Goal: Communication & Community: Answer question/provide support

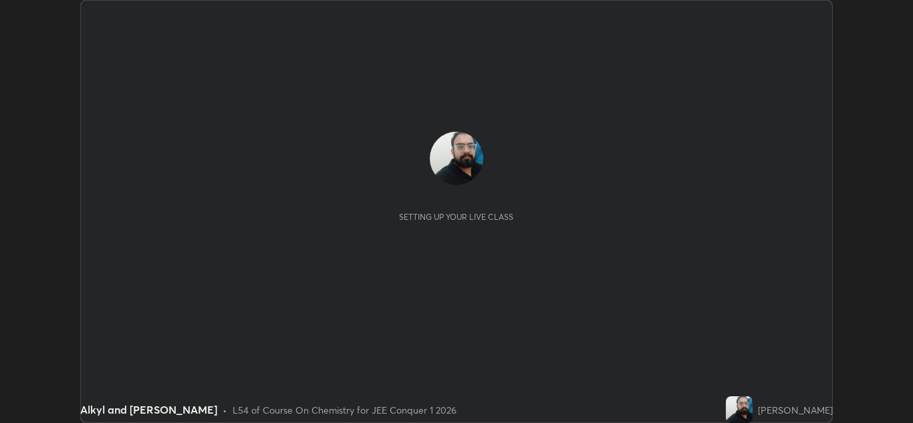
scroll to position [423, 913]
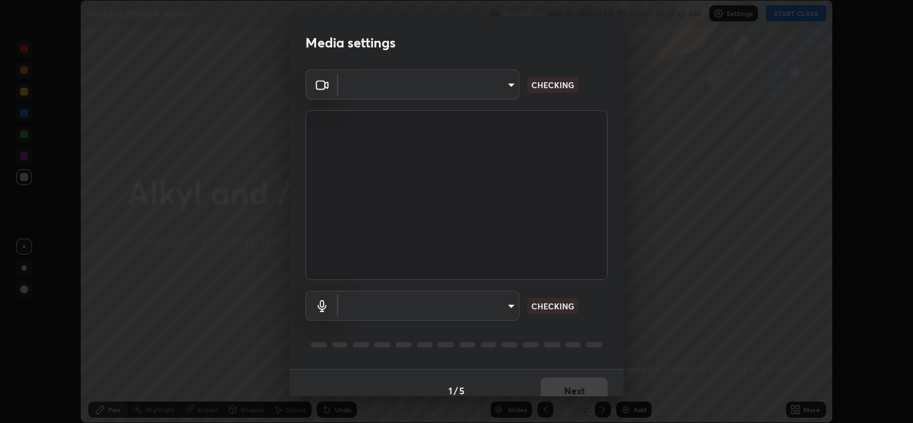
type input "ffb915138f5094fbba49c7dcbdc0b3377f3315ea980a35094b33733fc21d282d"
click at [477, 303] on body "Erase all Alkyl and [PERSON_NAME] Recording WAS SCHEDULED TO START AT 10:45 AM …" at bounding box center [456, 211] width 913 height 423
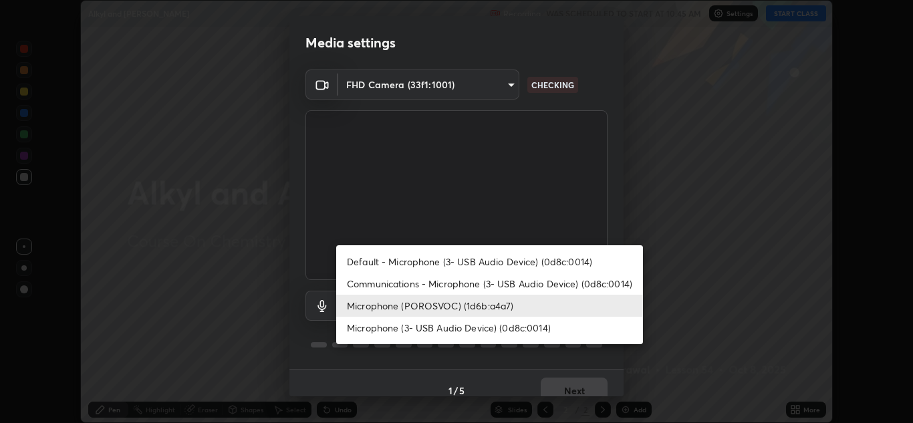
click at [575, 354] on div at bounding box center [456, 211] width 913 height 423
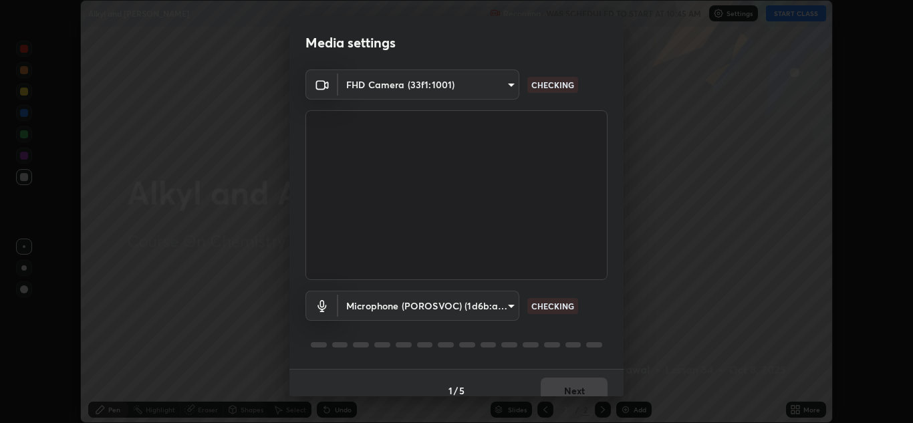
click at [576, 360] on div "Microphone (POROSVOC) (1d6b:a4a7) 3fb3650eade0ec0a1bd0a7d1f87ca9eb5d548a38c0fe8…" at bounding box center [457, 324] width 302 height 89
click at [491, 304] on body "Erase all Alkyl and [PERSON_NAME] Recording WAS SCHEDULED TO START AT 10:45 AM …" at bounding box center [456, 211] width 913 height 423
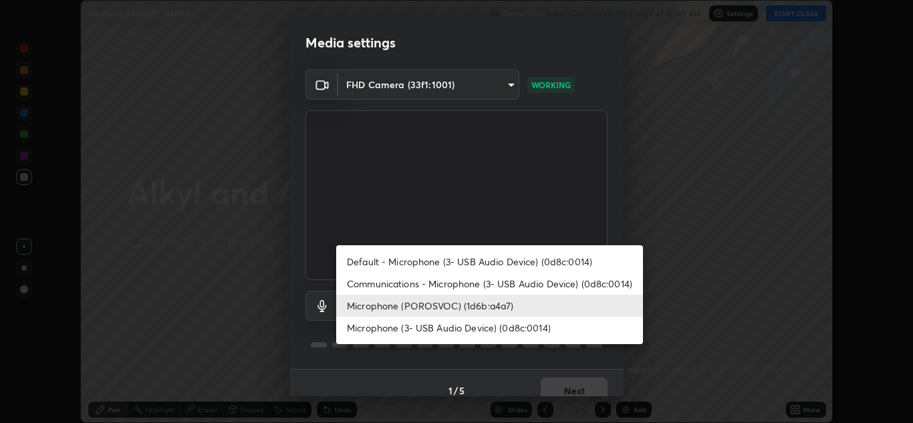
click at [477, 282] on li "Communications - Microphone (3- USB Audio Device) (0d8c:0014)" at bounding box center [489, 284] width 307 height 22
type input "communications"
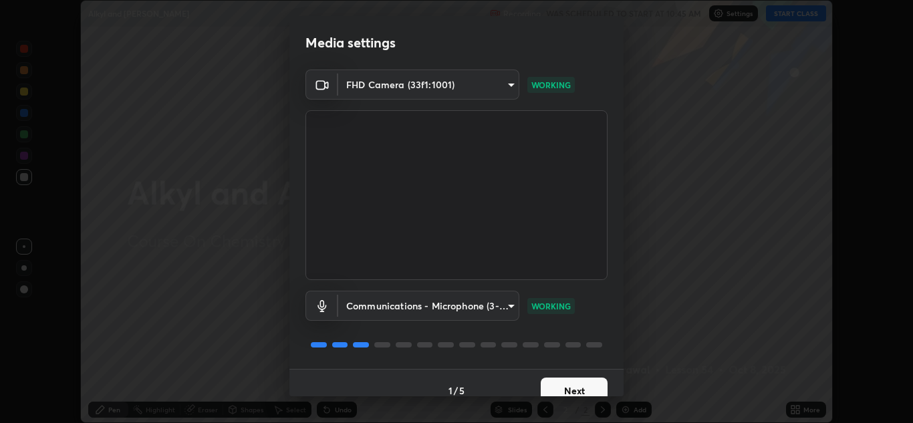
scroll to position [15, 0]
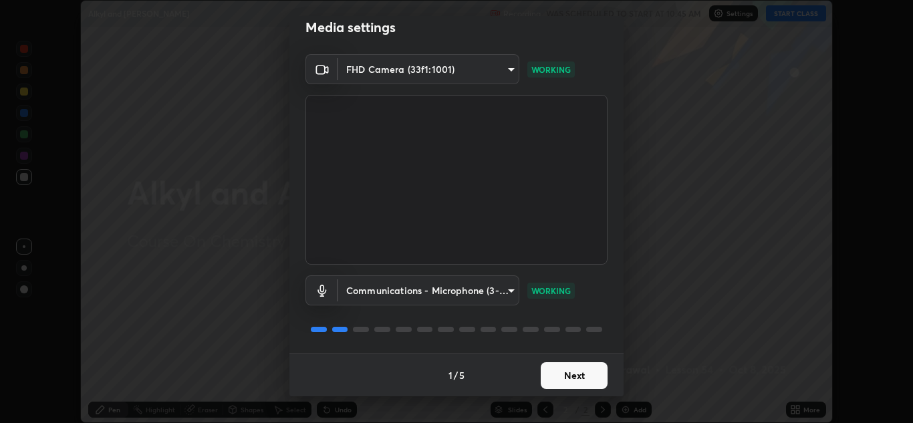
click at [555, 372] on button "Next" at bounding box center [574, 375] width 67 height 27
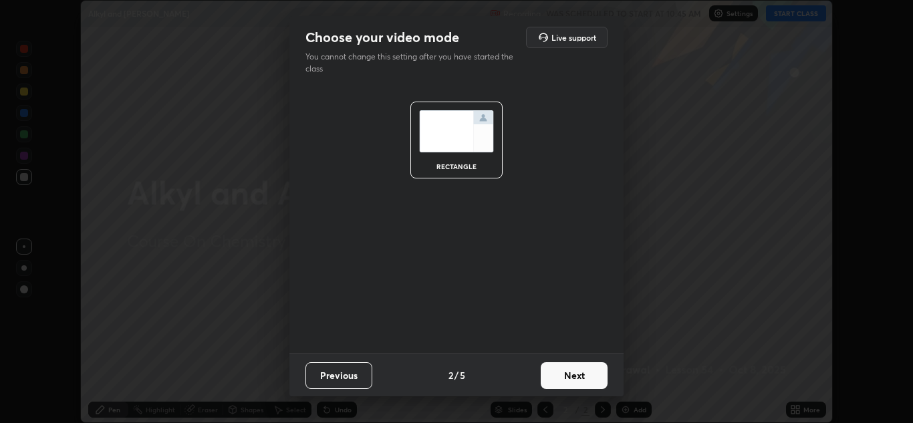
scroll to position [0, 0]
click at [566, 376] on button "Next" at bounding box center [574, 375] width 67 height 27
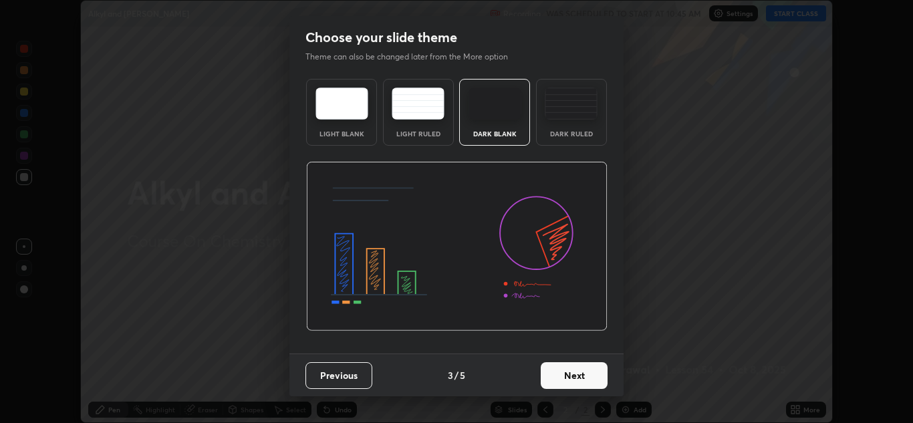
click at [574, 378] on button "Next" at bounding box center [574, 375] width 67 height 27
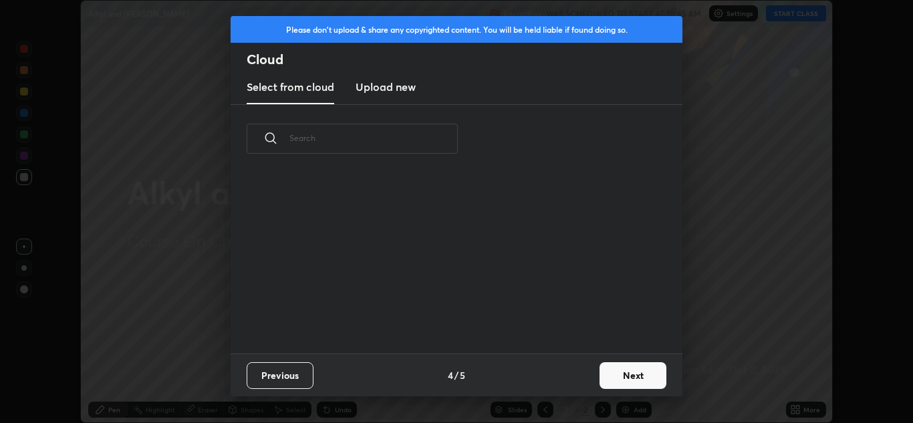
scroll to position [181, 429]
click at [624, 378] on button "Next" at bounding box center [633, 375] width 67 height 27
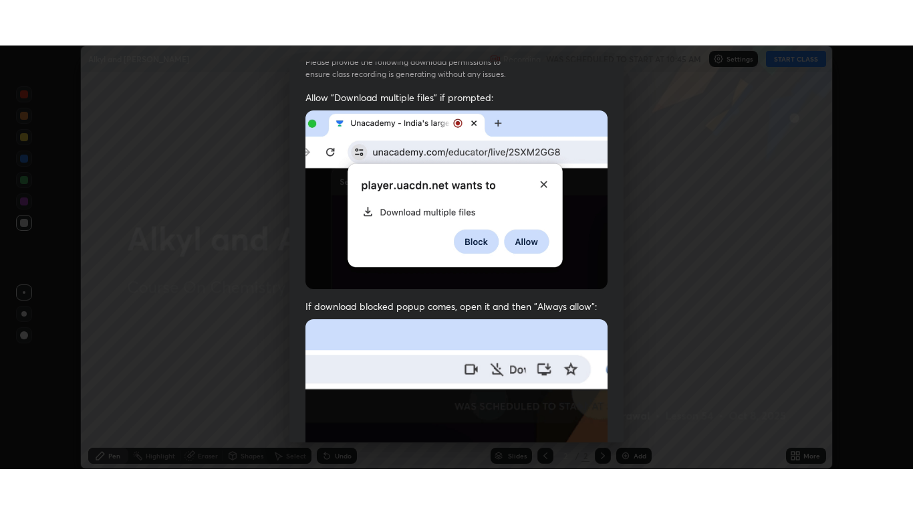
scroll to position [289, 0]
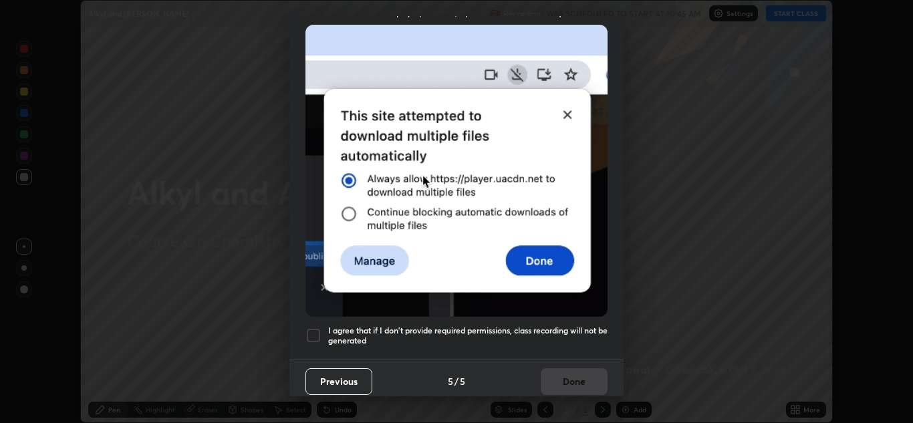
click at [312, 328] on div at bounding box center [314, 336] width 16 height 16
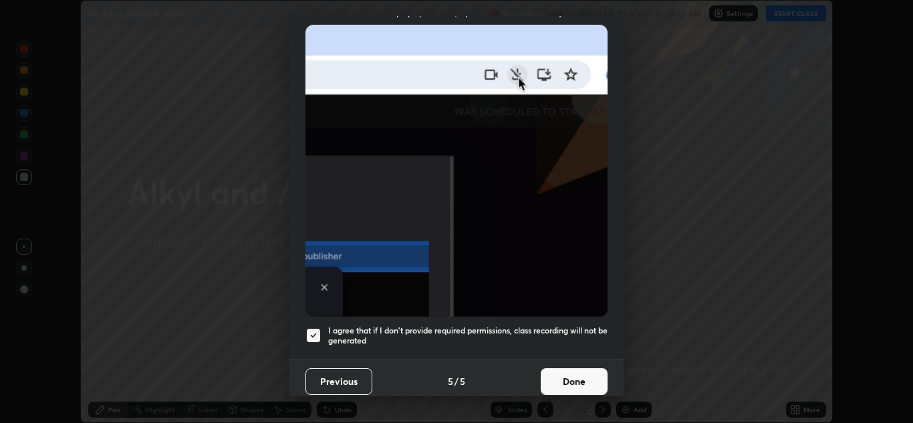
click at [553, 376] on button "Done" at bounding box center [574, 381] width 67 height 27
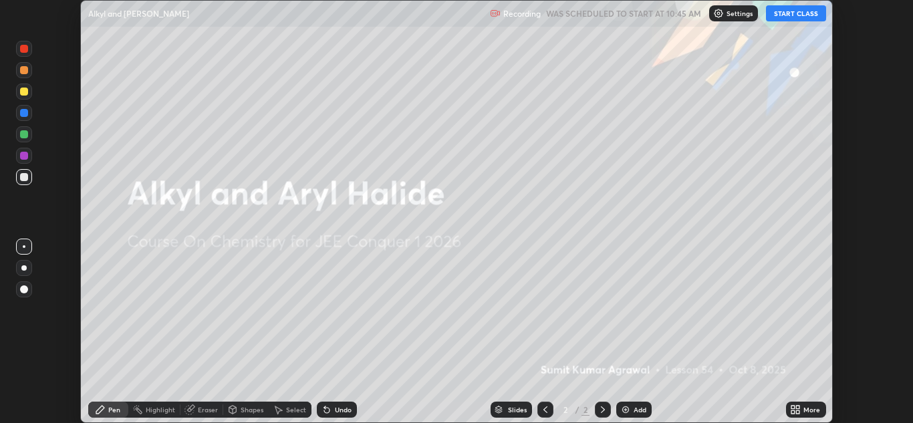
click at [778, 15] on button "START CLASS" at bounding box center [796, 13] width 60 height 16
click at [797, 413] on icon at bounding box center [797, 412] width 3 height 3
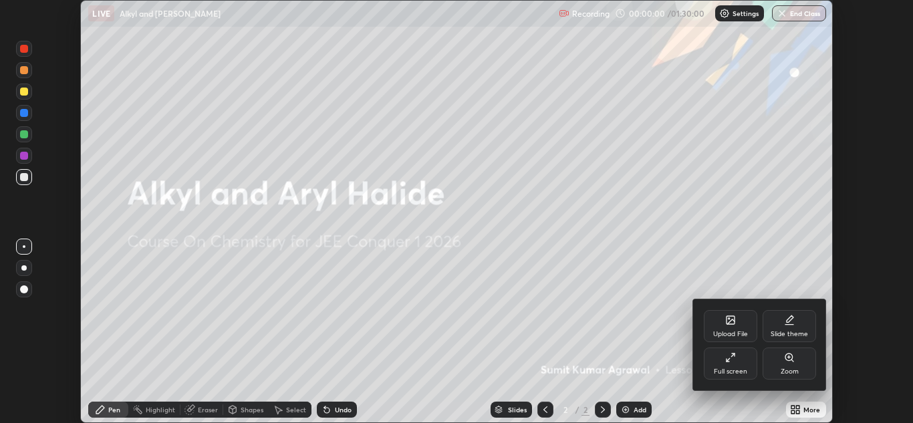
click at [738, 360] on div "Full screen" at bounding box center [730, 364] width 53 height 32
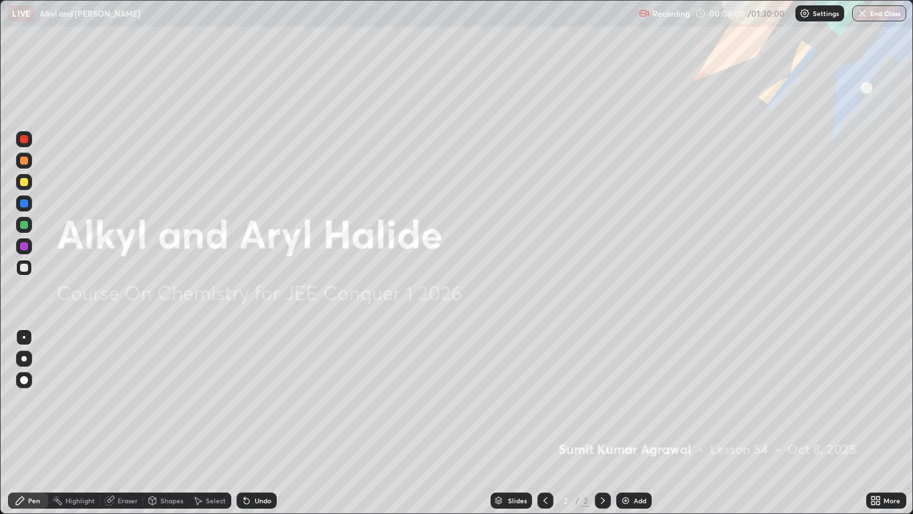
scroll to position [514, 913]
click at [643, 423] on div "Add" at bounding box center [640, 500] width 13 height 7
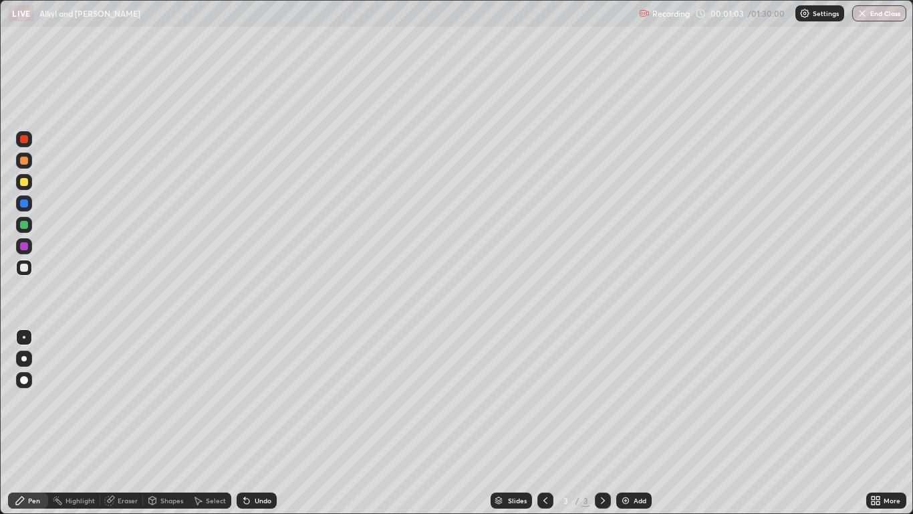
click at [261, 423] on div "Undo" at bounding box center [263, 500] width 17 height 7
click at [121, 423] on div "Eraser" at bounding box center [128, 500] width 20 height 7
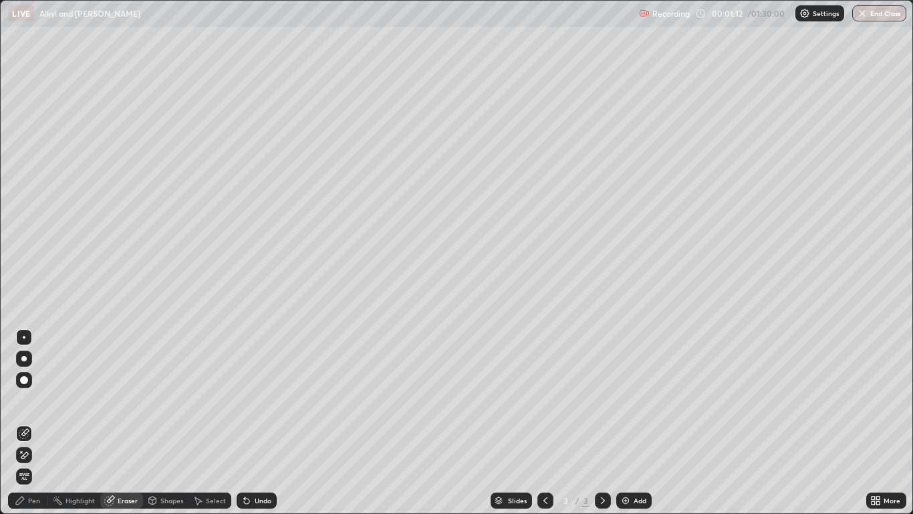
click at [29, 423] on div "Pen" at bounding box center [34, 500] width 12 height 7
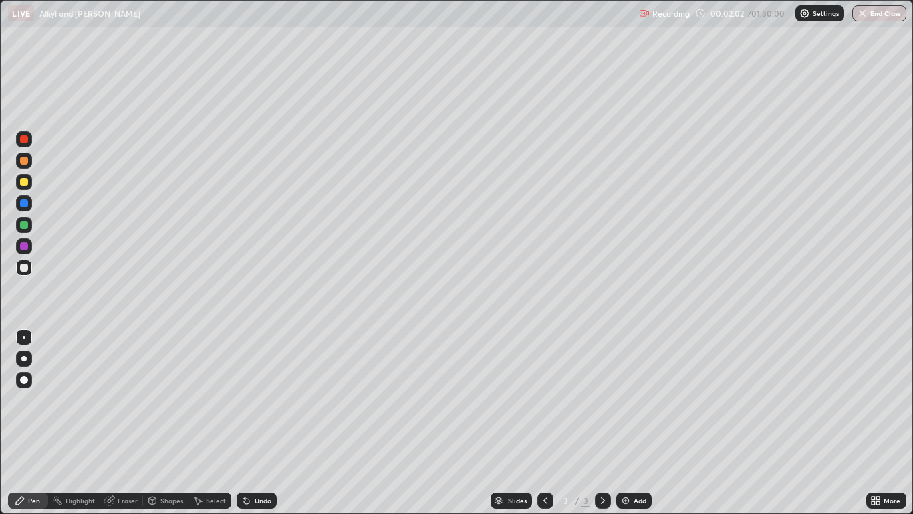
click at [122, 423] on div "Eraser" at bounding box center [128, 500] width 20 height 7
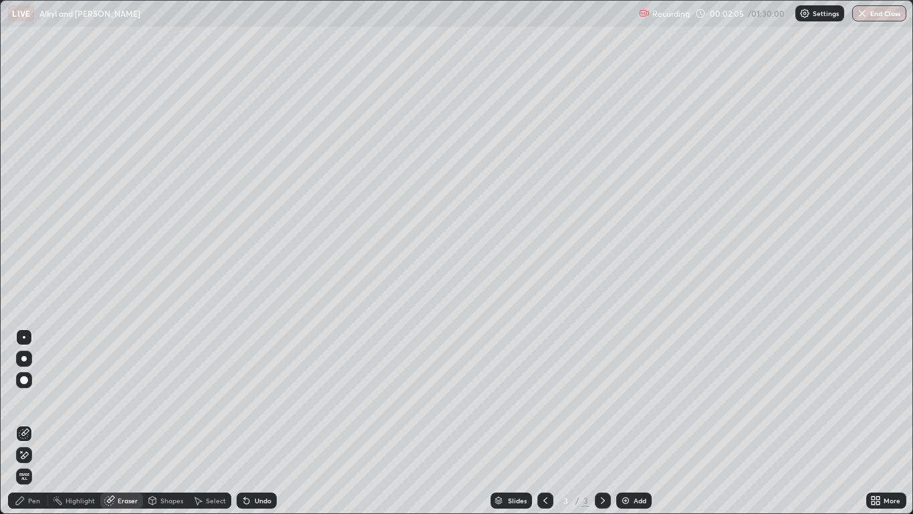
click at [27, 423] on div "Pen" at bounding box center [28, 500] width 40 height 16
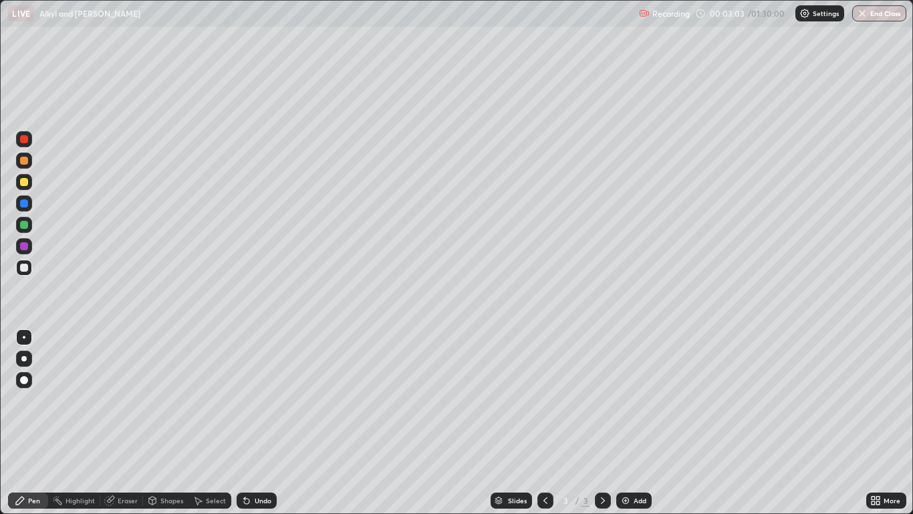
click at [267, 423] on div "Undo" at bounding box center [257, 500] width 40 height 16
click at [264, 423] on div "Undo" at bounding box center [263, 500] width 17 height 7
click at [263, 423] on div "Undo" at bounding box center [263, 500] width 17 height 7
click at [268, 423] on div "Undo" at bounding box center [263, 500] width 17 height 7
click at [265, 423] on div "Undo" at bounding box center [257, 500] width 40 height 16
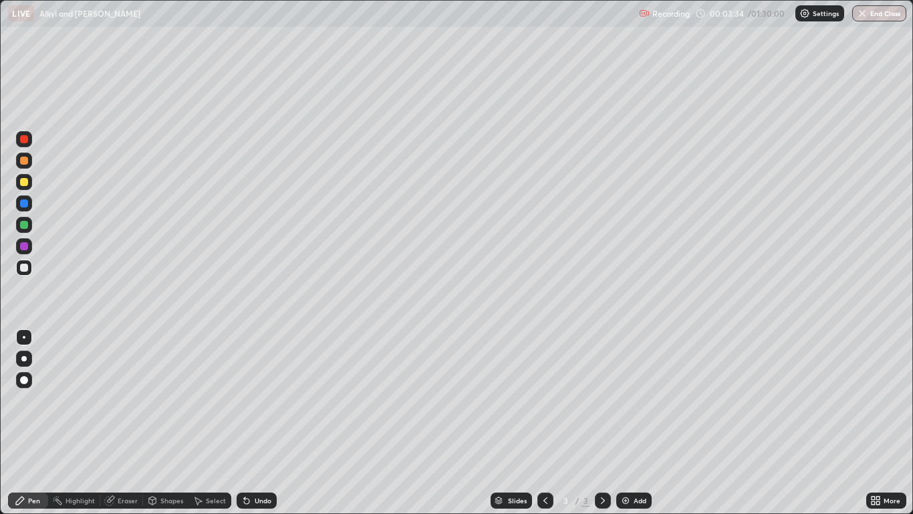
click at [263, 423] on div "Undo" at bounding box center [263, 500] width 17 height 7
click at [260, 423] on div "Undo" at bounding box center [263, 500] width 17 height 7
click at [259, 423] on div "Undo" at bounding box center [263, 500] width 17 height 7
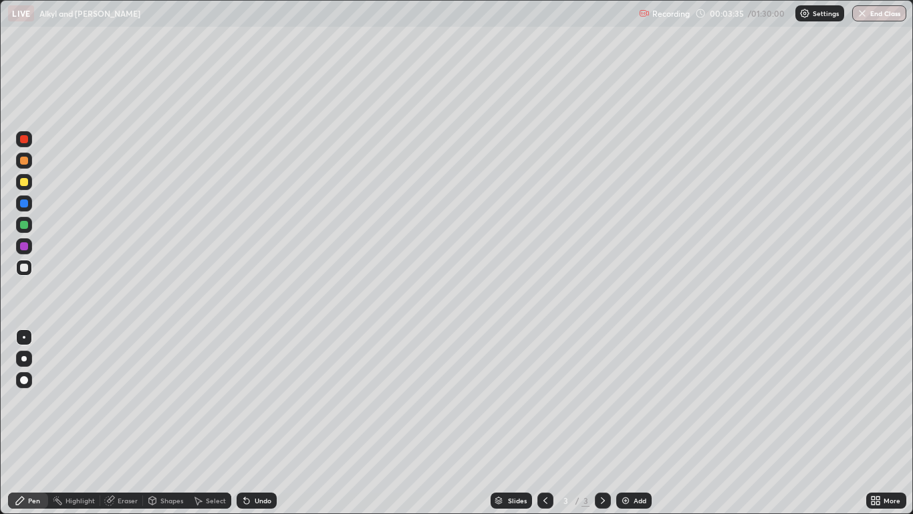
click at [261, 423] on div "Undo" at bounding box center [263, 500] width 17 height 7
click at [261, 423] on div "Undo" at bounding box center [257, 500] width 40 height 16
click at [267, 423] on div "Undo" at bounding box center [263, 500] width 17 height 7
click at [118, 423] on div "Eraser" at bounding box center [128, 500] width 20 height 7
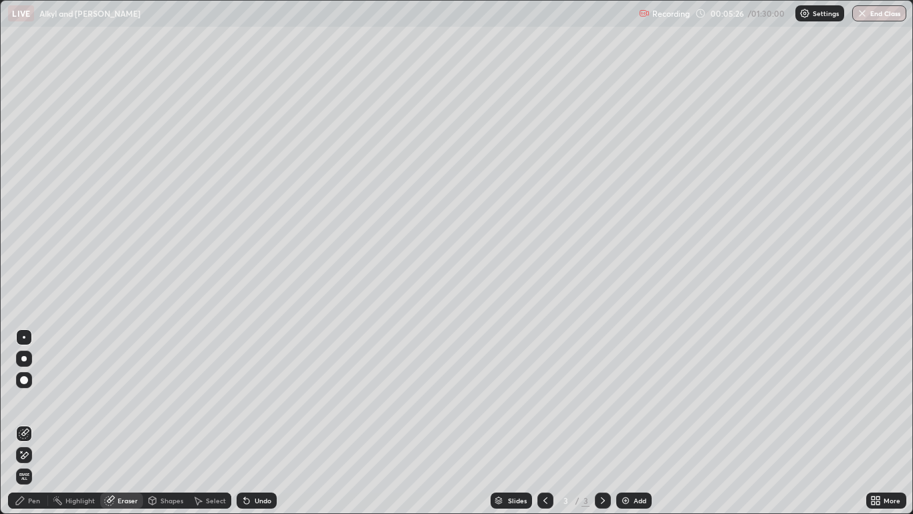
click at [23, 423] on icon at bounding box center [20, 500] width 11 height 11
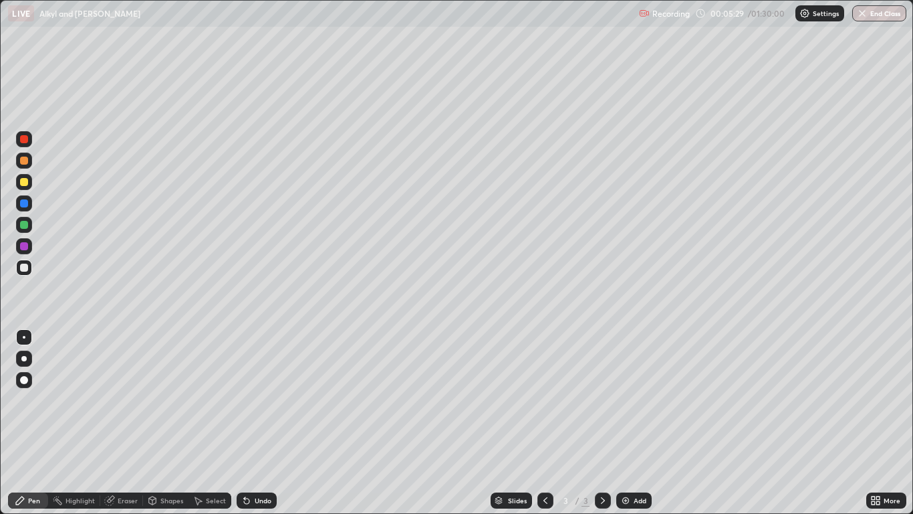
click at [257, 423] on div "Undo" at bounding box center [257, 500] width 40 height 16
click at [251, 423] on div "Undo" at bounding box center [257, 500] width 40 height 16
click at [126, 423] on div "Eraser" at bounding box center [128, 500] width 20 height 7
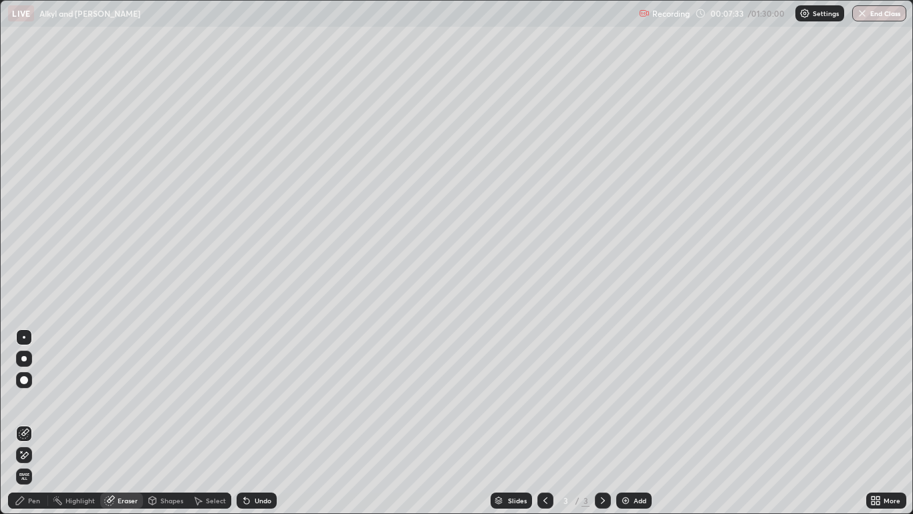
click at [29, 423] on div "Pen" at bounding box center [34, 500] width 12 height 7
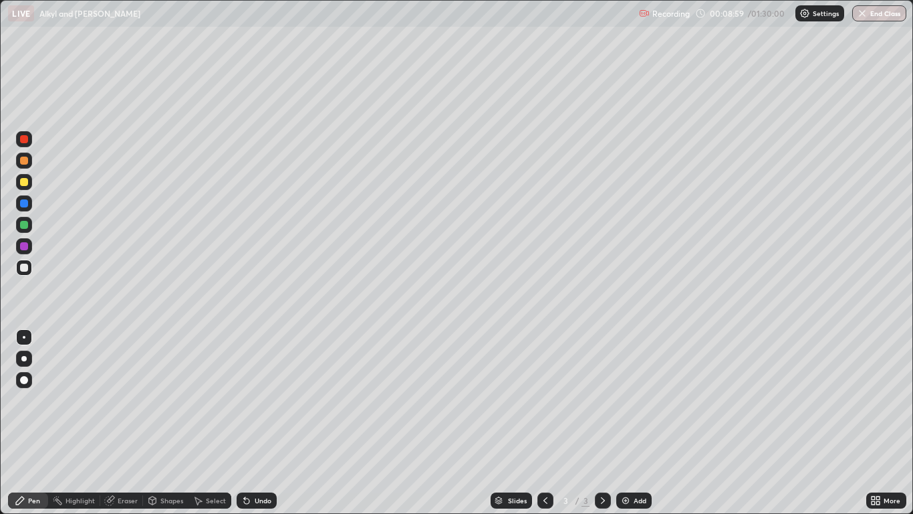
click at [634, 423] on div "Add" at bounding box center [640, 500] width 13 height 7
click at [252, 423] on div "Undo" at bounding box center [257, 500] width 40 height 16
click at [257, 423] on div "Undo" at bounding box center [263, 500] width 17 height 7
click at [259, 423] on div "Undo" at bounding box center [263, 500] width 17 height 7
click at [213, 423] on div "Select" at bounding box center [216, 500] width 20 height 7
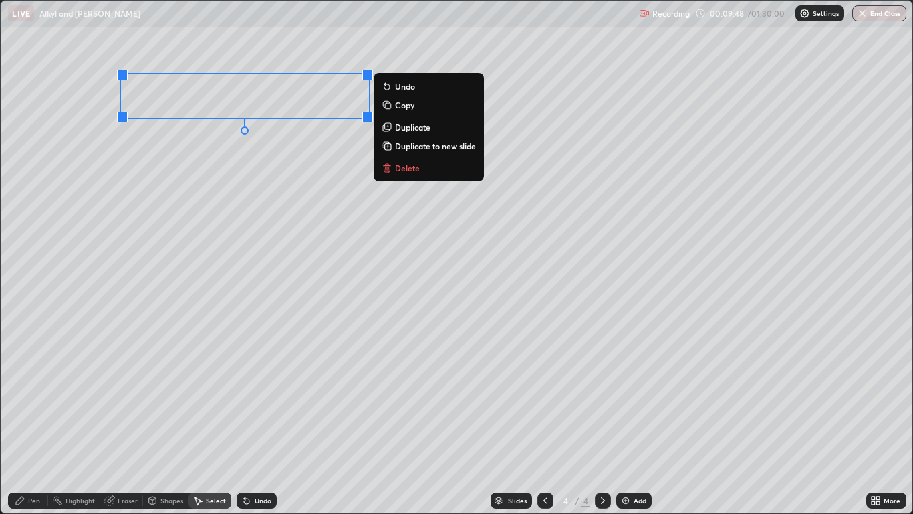
click at [249, 131] on div "0 ° Undo Copy Duplicate Duplicate to new slide Delete" at bounding box center [456, 257] width 911 height 512
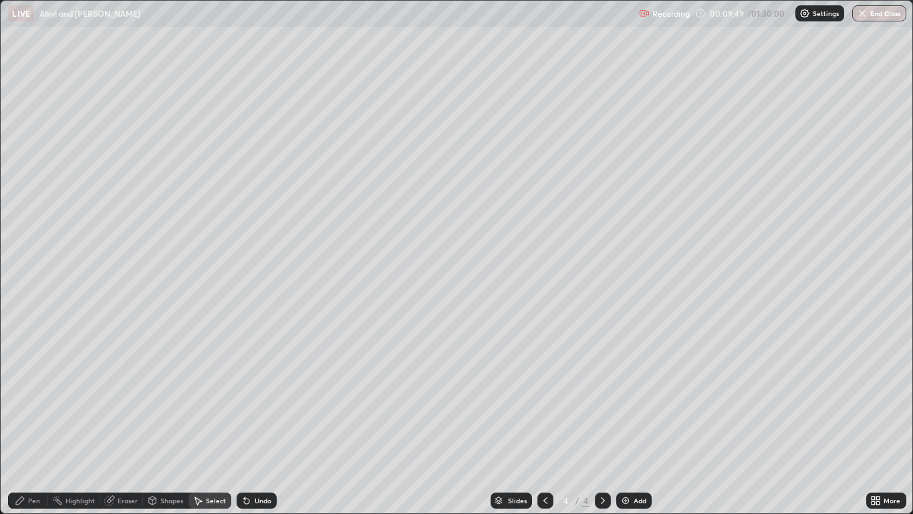
click at [33, 423] on div "Pen" at bounding box center [34, 500] width 12 height 7
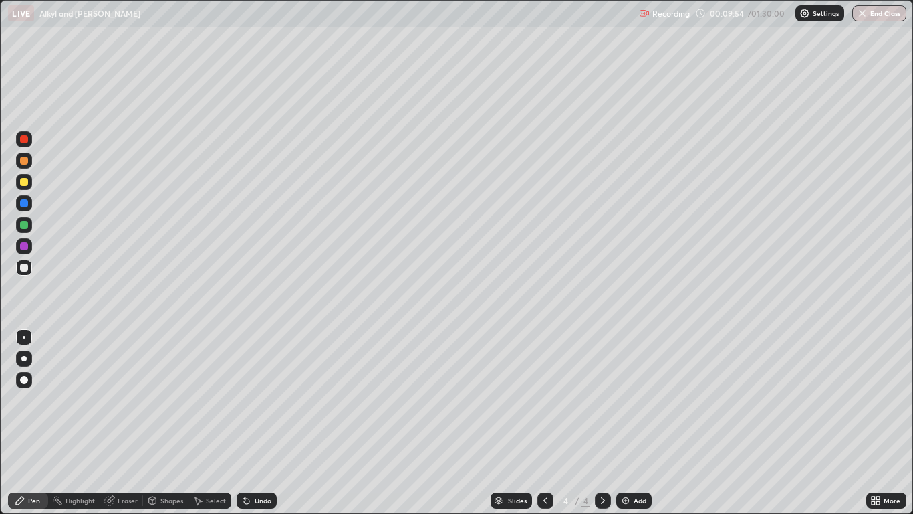
click at [125, 423] on div "Eraser" at bounding box center [128, 500] width 20 height 7
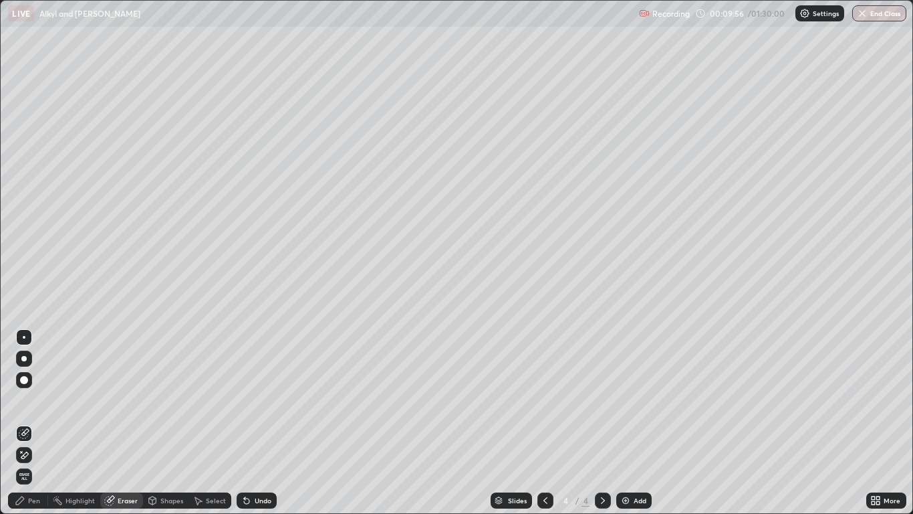
click at [30, 423] on div "Pen" at bounding box center [34, 500] width 12 height 7
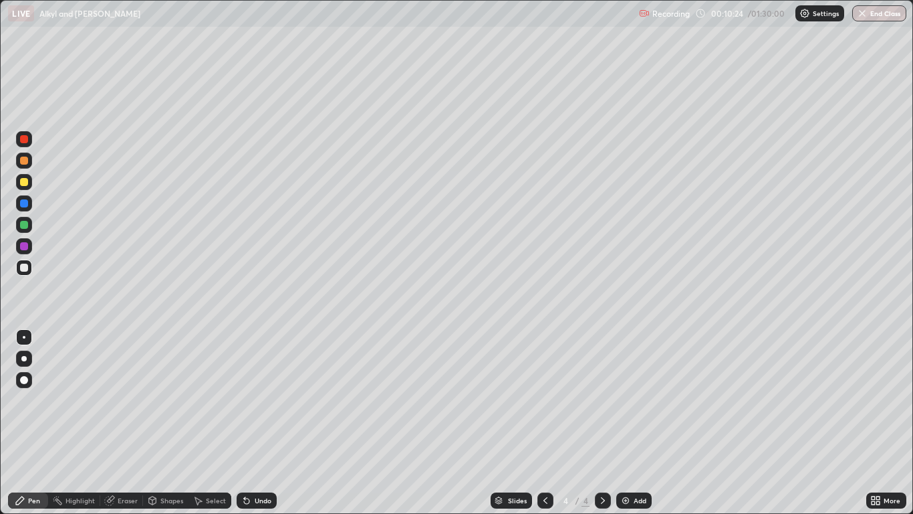
click at [259, 423] on div "Undo" at bounding box center [263, 500] width 17 height 7
click at [257, 423] on div "Undo" at bounding box center [257, 500] width 40 height 16
click at [256, 423] on div "Undo" at bounding box center [263, 500] width 17 height 7
click at [259, 423] on div "Undo" at bounding box center [257, 500] width 40 height 16
click at [643, 423] on div "Add" at bounding box center [640, 500] width 13 height 7
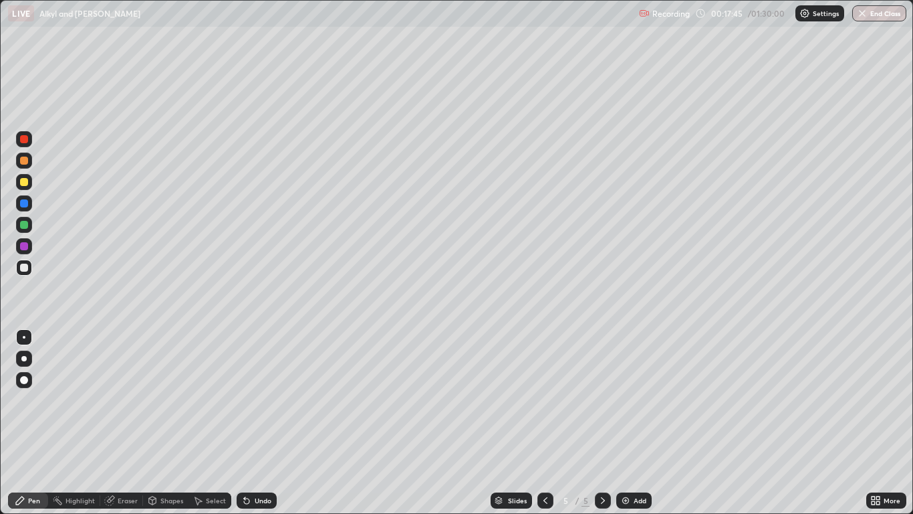
click at [266, 423] on div "Undo" at bounding box center [263, 500] width 17 height 7
click at [261, 423] on div "Undo" at bounding box center [263, 500] width 17 height 7
click at [544, 423] on icon at bounding box center [545, 500] width 11 height 11
click at [602, 423] on icon at bounding box center [603, 500] width 11 height 11
click at [253, 423] on div "Undo" at bounding box center [257, 500] width 40 height 16
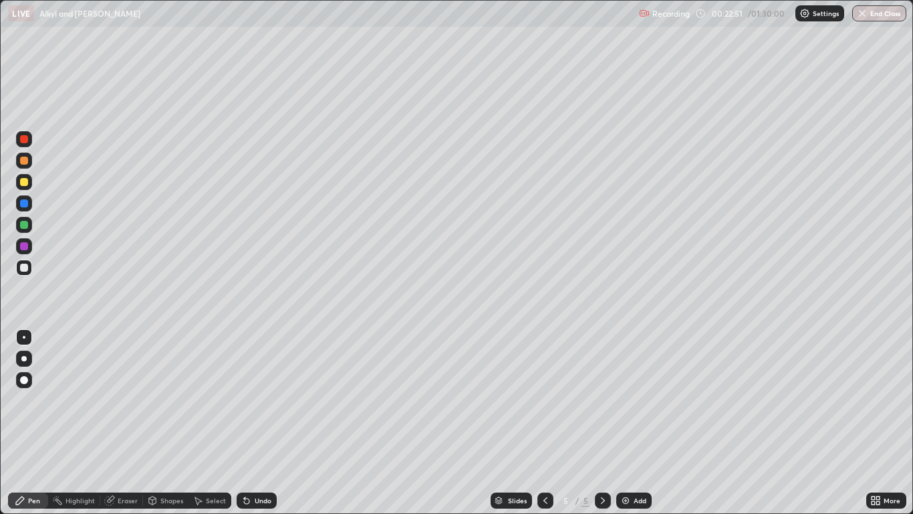
click at [634, 423] on div "Add" at bounding box center [640, 500] width 13 height 7
click at [263, 423] on div "Undo" at bounding box center [257, 500] width 40 height 16
click at [321, 423] on div "Slides 6 / 6 Add" at bounding box center [571, 500] width 589 height 27
click at [357, 423] on div "Slides 6 / 6 Add" at bounding box center [571, 500] width 589 height 27
click at [354, 423] on div "Slides 6 / 6 Add" at bounding box center [571, 500] width 589 height 27
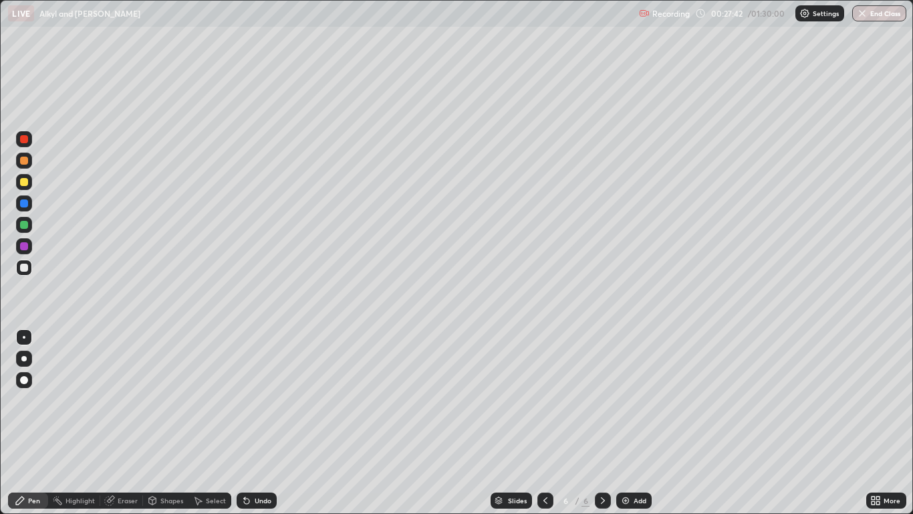
click at [259, 423] on div "Undo" at bounding box center [257, 500] width 40 height 16
click at [267, 423] on div "Undo" at bounding box center [257, 500] width 40 height 16
click at [638, 423] on div "Add" at bounding box center [634, 500] width 35 height 16
click at [265, 423] on div "Undo" at bounding box center [257, 500] width 40 height 16
click at [267, 423] on div "Undo" at bounding box center [263, 500] width 17 height 7
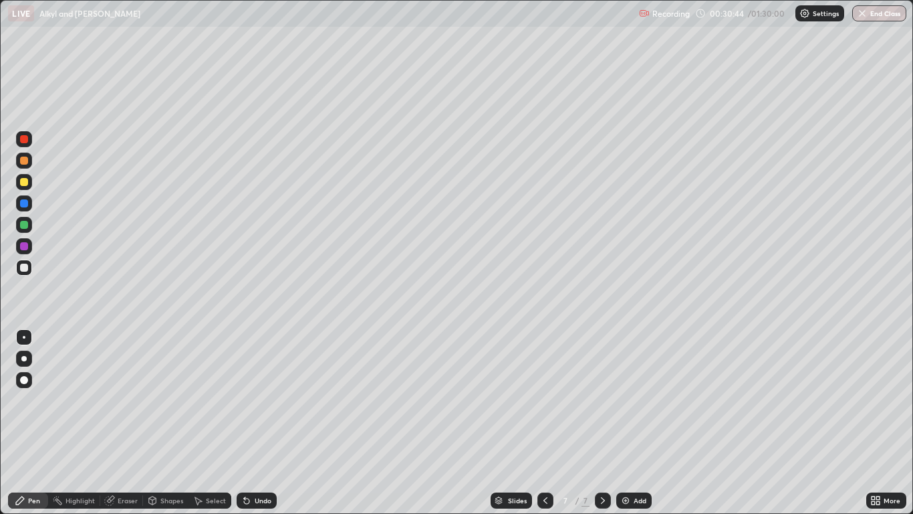
click at [267, 423] on div "Undo" at bounding box center [257, 500] width 40 height 16
click at [262, 423] on div "Undo" at bounding box center [263, 500] width 17 height 7
click at [126, 423] on div "Eraser" at bounding box center [128, 500] width 20 height 7
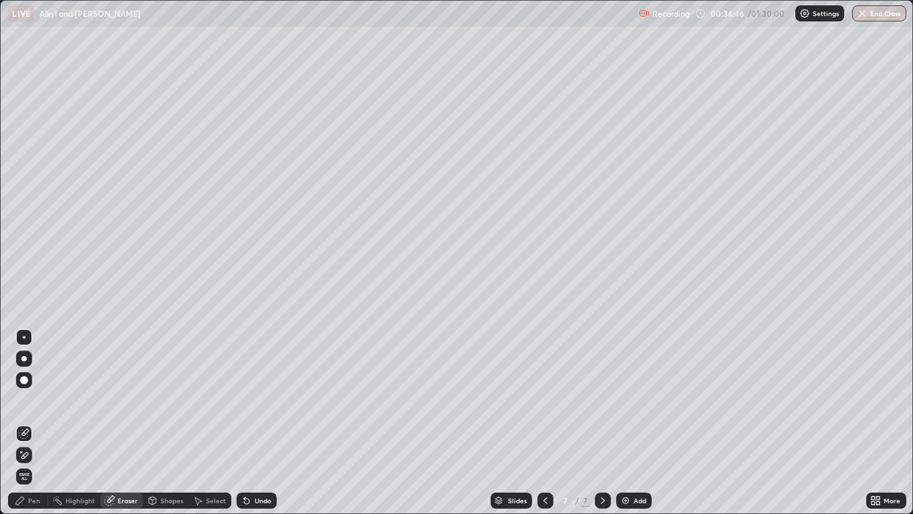
click at [31, 423] on div "Pen" at bounding box center [34, 500] width 12 height 7
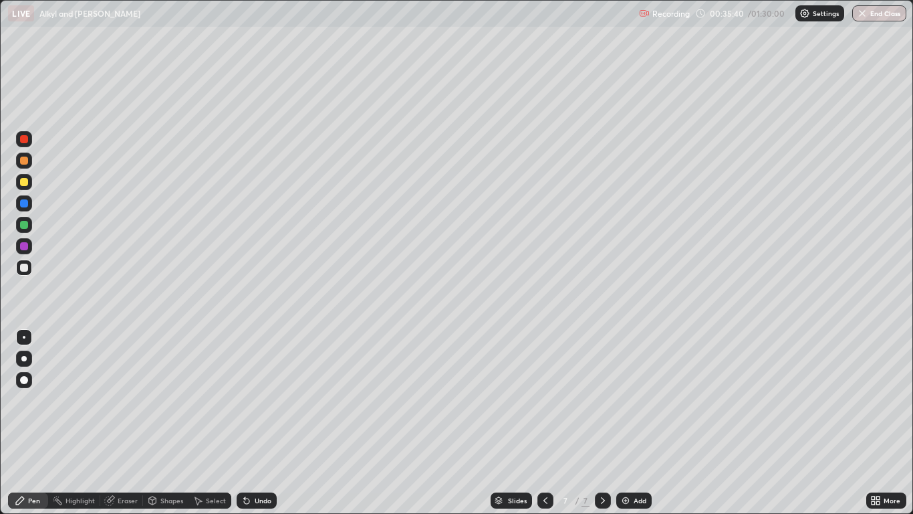
click at [632, 423] on div "Add" at bounding box center [634, 500] width 35 height 16
click at [257, 423] on div "Undo" at bounding box center [257, 500] width 40 height 16
click at [257, 423] on div "Undo" at bounding box center [263, 500] width 17 height 7
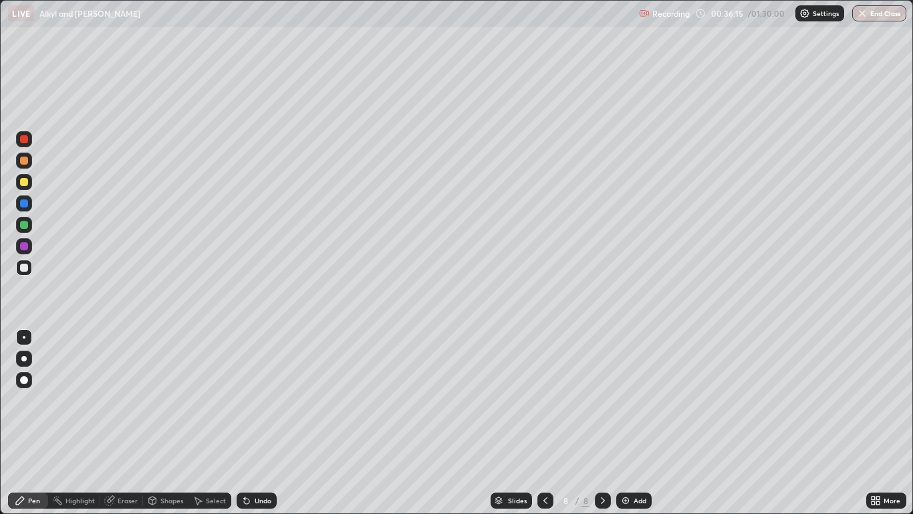
click at [258, 423] on div "Undo" at bounding box center [263, 500] width 17 height 7
click at [260, 423] on div "Undo" at bounding box center [263, 500] width 17 height 7
click at [517, 423] on div "Slides" at bounding box center [517, 500] width 19 height 7
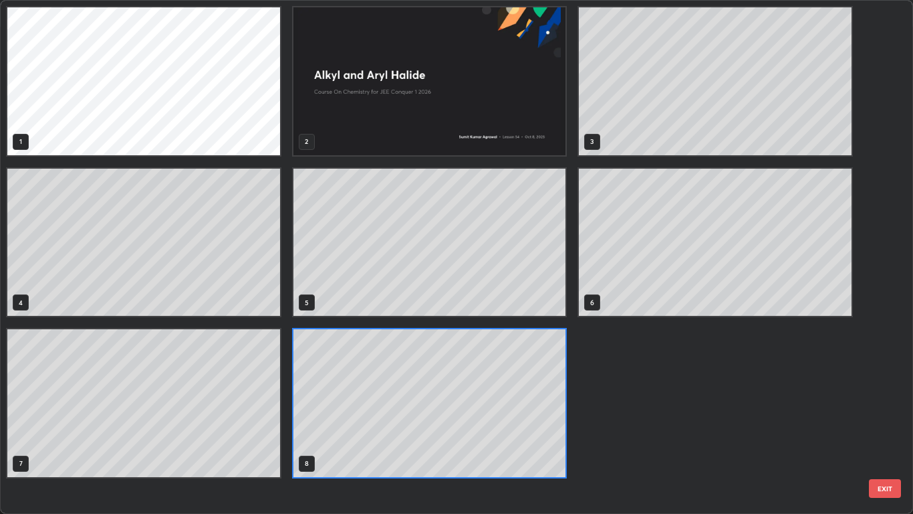
scroll to position [508, 905]
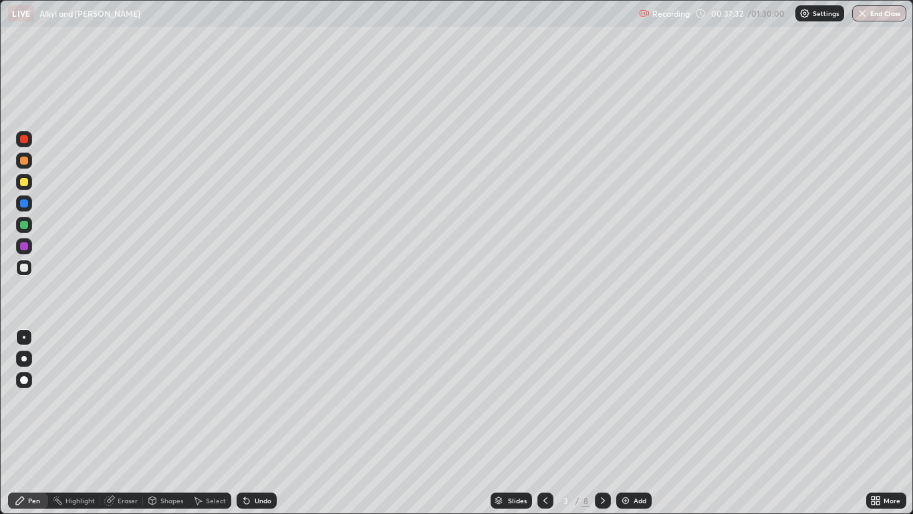
click at [602, 423] on icon at bounding box center [603, 500] width 11 height 11
click at [604, 423] on icon at bounding box center [603, 500] width 11 height 11
click at [602, 423] on icon at bounding box center [603, 500] width 11 height 11
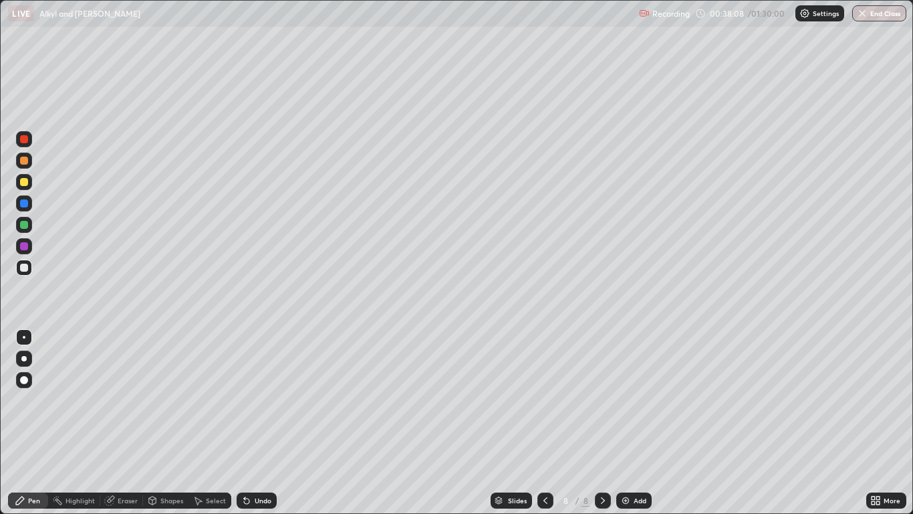
click at [263, 423] on div "Undo" at bounding box center [263, 500] width 17 height 7
click at [628, 423] on img at bounding box center [626, 500] width 11 height 11
click at [545, 423] on icon at bounding box center [545, 500] width 11 height 11
click at [609, 423] on div at bounding box center [603, 500] width 16 height 16
click at [122, 423] on div "Eraser" at bounding box center [121, 500] width 43 height 16
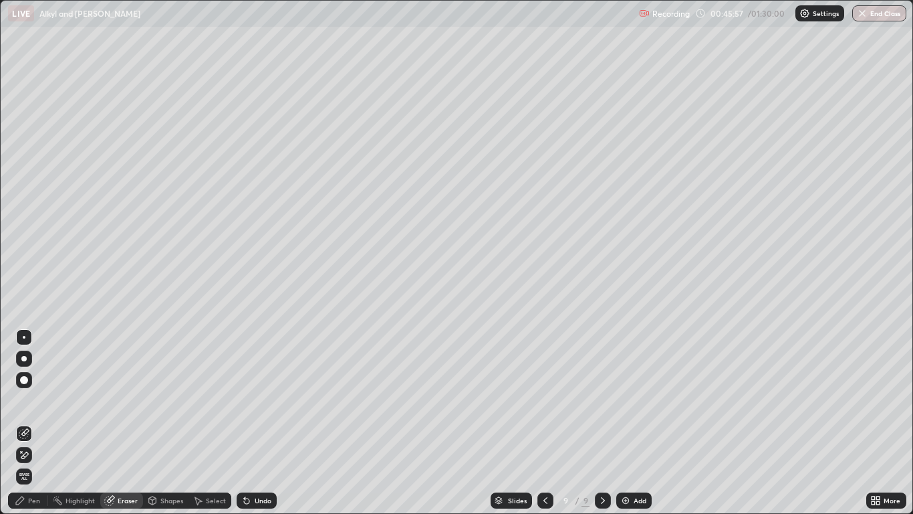
click at [33, 423] on div "Pen" at bounding box center [28, 500] width 40 height 16
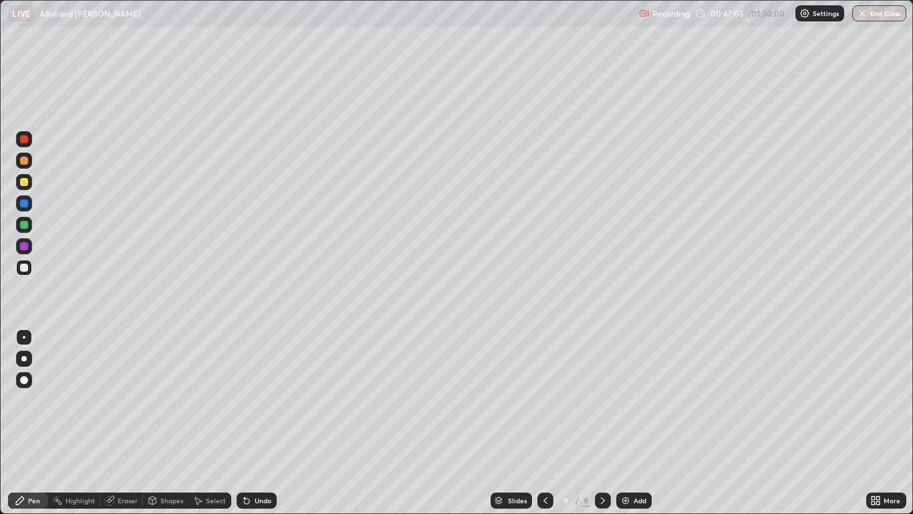
click at [261, 423] on div "Undo" at bounding box center [263, 500] width 17 height 7
click at [259, 423] on div "Undo" at bounding box center [263, 500] width 17 height 7
click at [263, 423] on div "Undo" at bounding box center [263, 500] width 17 height 7
click at [257, 423] on div "Undo" at bounding box center [263, 500] width 17 height 7
click at [244, 423] on icon at bounding box center [244, 497] width 1 height 1
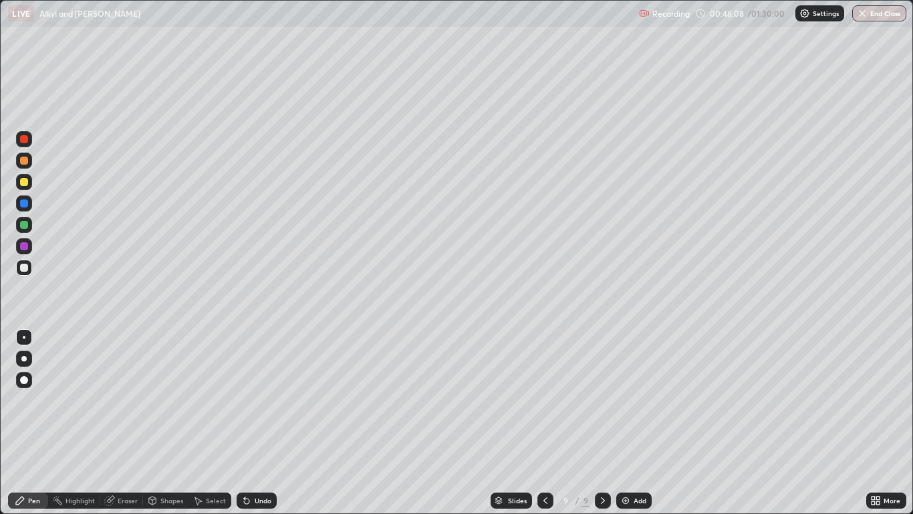
click at [251, 423] on div "Undo" at bounding box center [257, 500] width 40 height 16
click at [255, 423] on div "Undo" at bounding box center [263, 500] width 17 height 7
click at [253, 423] on div "Undo" at bounding box center [257, 500] width 40 height 16
click at [634, 423] on div "Add" at bounding box center [640, 500] width 13 height 7
click at [640, 423] on div "Add" at bounding box center [641, 500] width 13 height 7
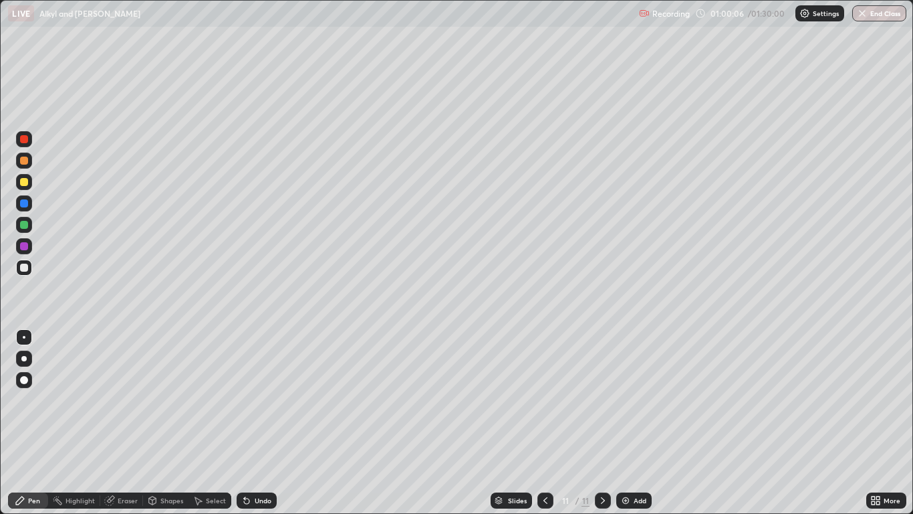
click at [255, 423] on div "Undo" at bounding box center [257, 500] width 40 height 16
click at [546, 423] on icon at bounding box center [545, 500] width 11 height 11
click at [545, 423] on icon at bounding box center [545, 500] width 11 height 11
click at [543, 423] on icon at bounding box center [545, 500] width 11 height 11
click at [255, 423] on div "Undo" at bounding box center [263, 500] width 17 height 7
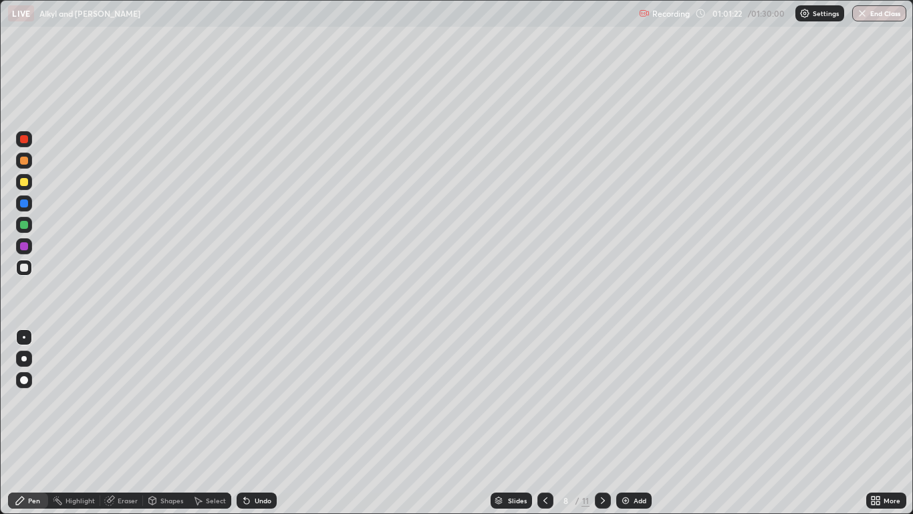
click at [258, 423] on div "Undo" at bounding box center [263, 500] width 17 height 7
click at [602, 423] on icon at bounding box center [603, 500] width 11 height 11
click at [599, 423] on div at bounding box center [603, 500] width 16 height 16
click at [602, 423] on icon at bounding box center [603, 500] width 11 height 11
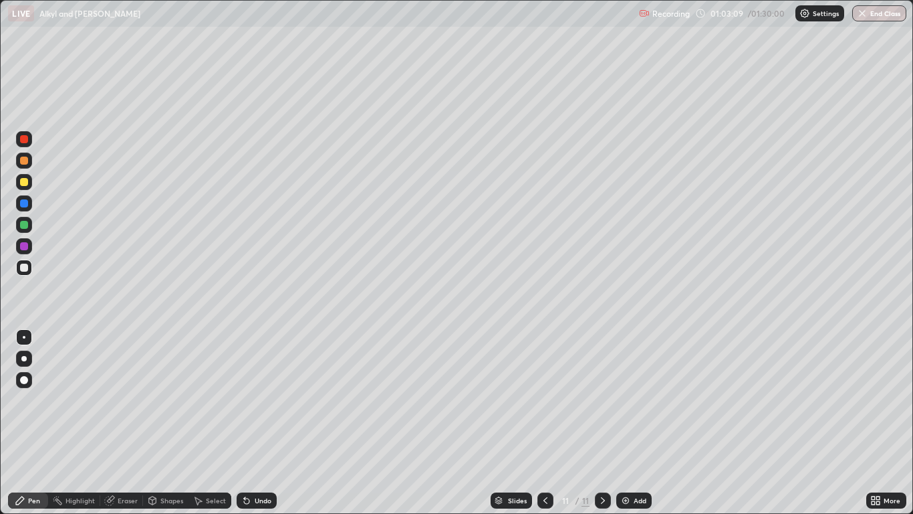
click at [634, 423] on div "Add" at bounding box center [640, 500] width 13 height 7
click at [128, 423] on div "Eraser" at bounding box center [128, 500] width 20 height 7
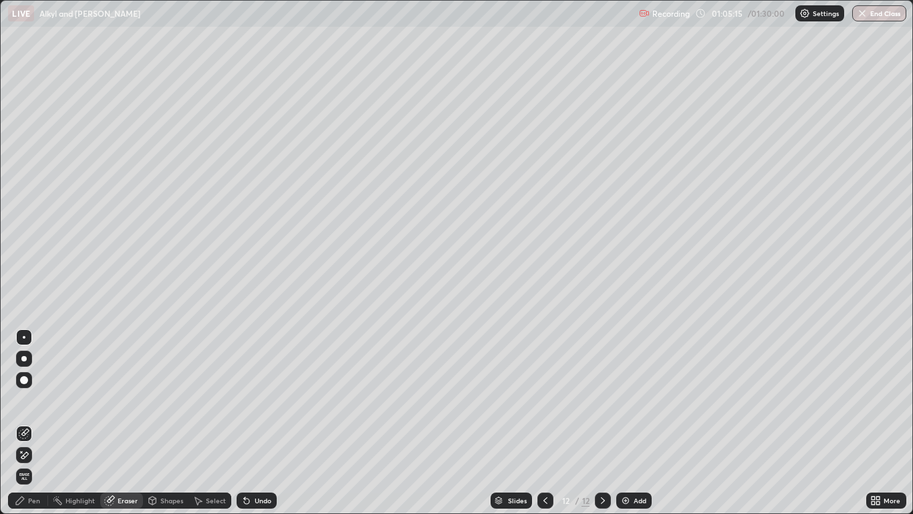
click at [32, 423] on div "Pen" at bounding box center [34, 500] width 12 height 7
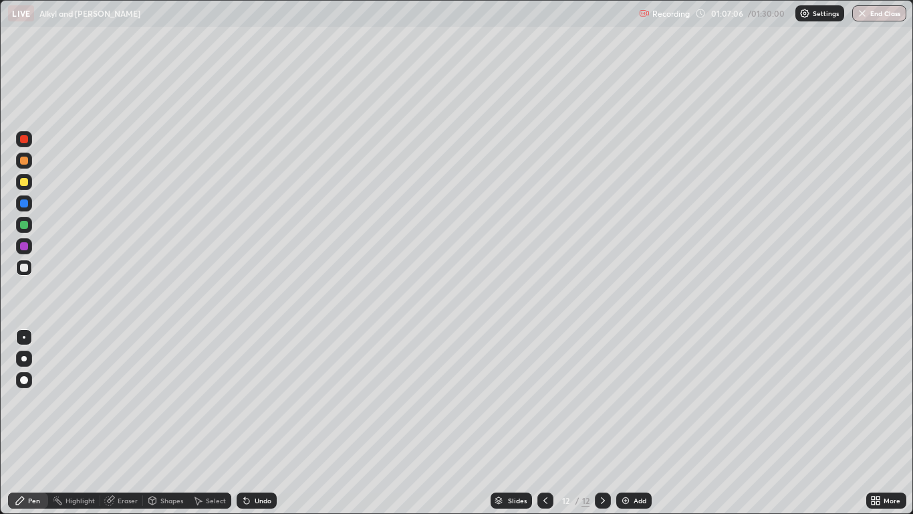
click at [255, 423] on div "Undo" at bounding box center [263, 500] width 17 height 7
click at [126, 423] on div "Eraser" at bounding box center [128, 500] width 20 height 7
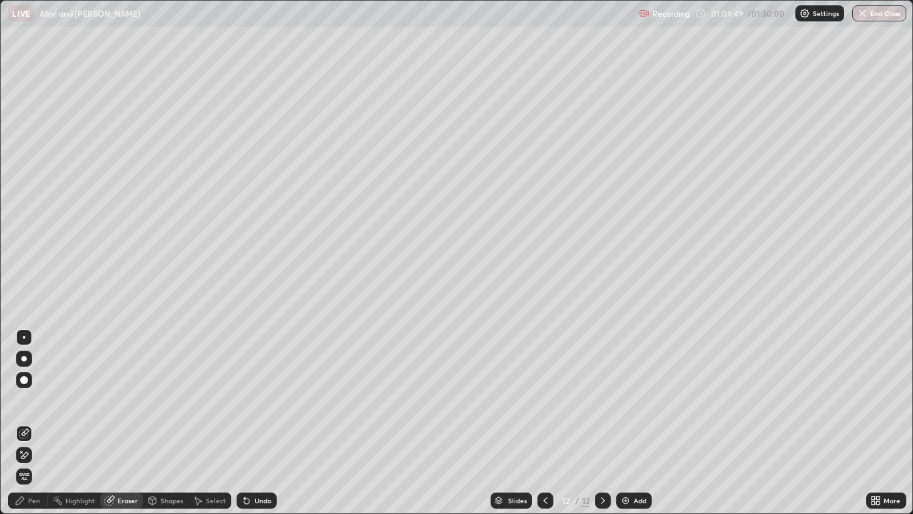
click at [25, 423] on icon at bounding box center [20, 500] width 11 height 11
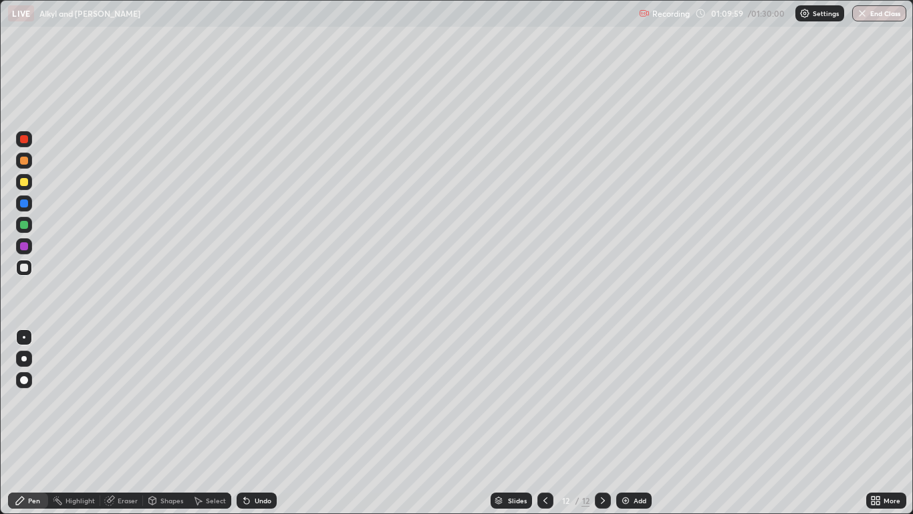
click at [637, 423] on div "Add" at bounding box center [640, 500] width 13 height 7
click at [545, 423] on icon at bounding box center [545, 500] width 11 height 11
click at [602, 423] on icon at bounding box center [603, 500] width 11 height 11
click at [256, 423] on div "Undo" at bounding box center [257, 500] width 40 height 16
click at [258, 423] on div "Undo" at bounding box center [257, 500] width 40 height 16
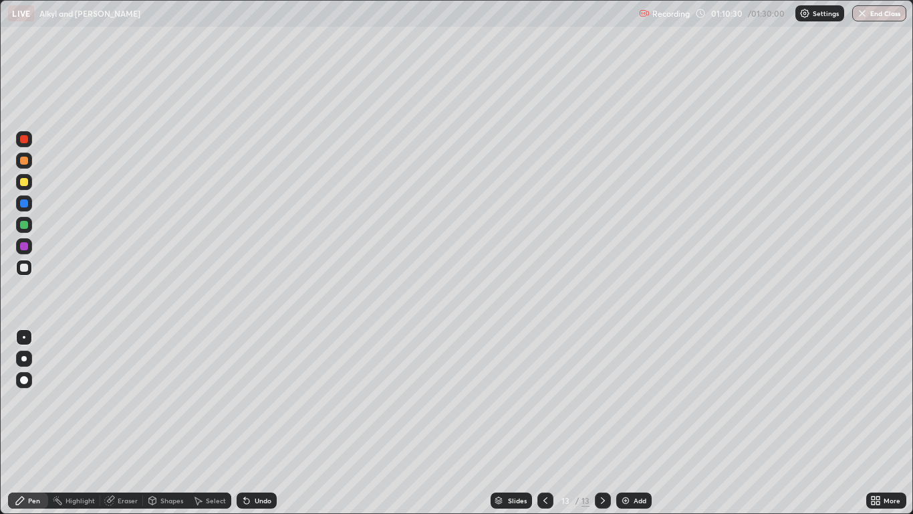
click at [255, 423] on div "Undo" at bounding box center [257, 500] width 40 height 16
click at [253, 423] on div "Undo" at bounding box center [257, 500] width 40 height 16
click at [253, 423] on div "Undo" at bounding box center [253, 500] width 45 height 27
click at [261, 423] on div "Undo" at bounding box center [257, 500] width 40 height 16
click at [255, 423] on div "Undo" at bounding box center [263, 500] width 17 height 7
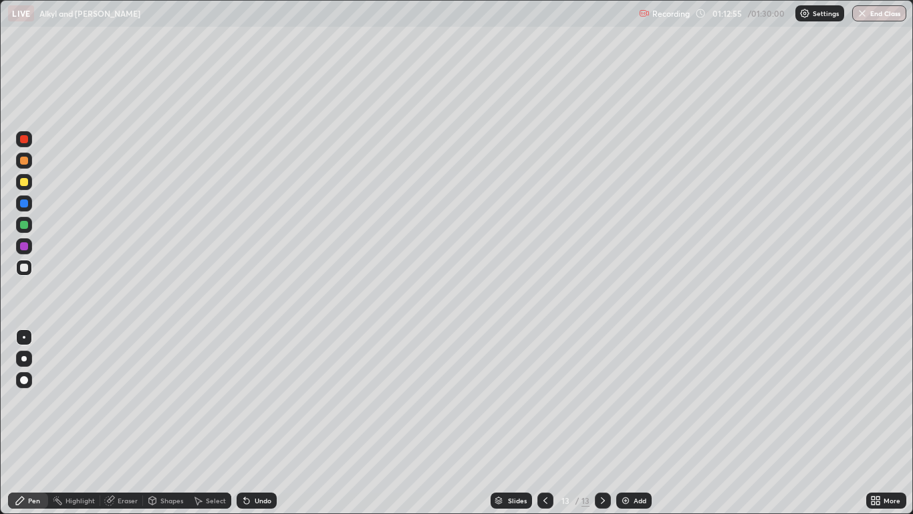
click at [126, 423] on div "Eraser" at bounding box center [128, 500] width 20 height 7
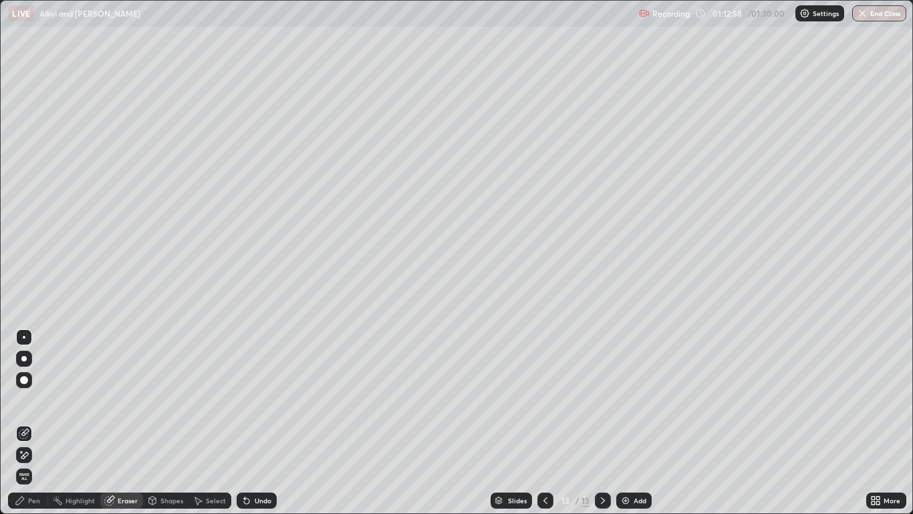
click at [30, 423] on div "Pen" at bounding box center [34, 500] width 12 height 7
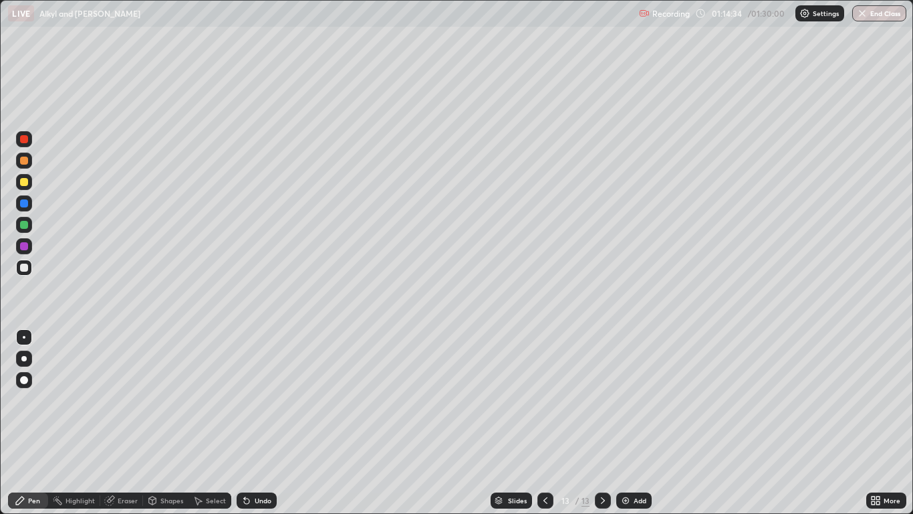
click at [632, 423] on div "Add" at bounding box center [634, 500] width 35 height 16
click at [263, 423] on div "Undo" at bounding box center [263, 500] width 17 height 7
click at [546, 423] on icon at bounding box center [545, 500] width 11 height 11
click at [595, 423] on div at bounding box center [603, 500] width 16 height 16
click at [545, 423] on icon at bounding box center [545, 500] width 11 height 11
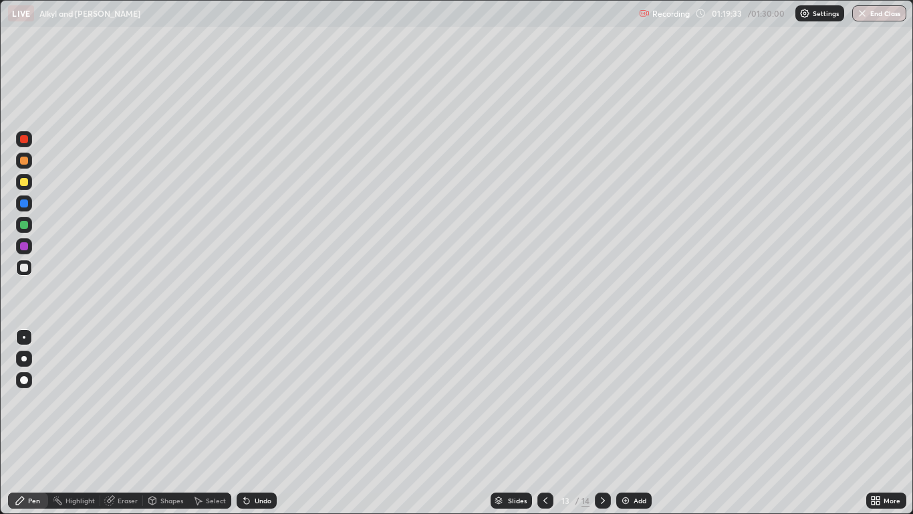
click at [265, 423] on div "Undo" at bounding box center [263, 500] width 17 height 7
click at [269, 423] on div "Undo" at bounding box center [263, 500] width 17 height 7
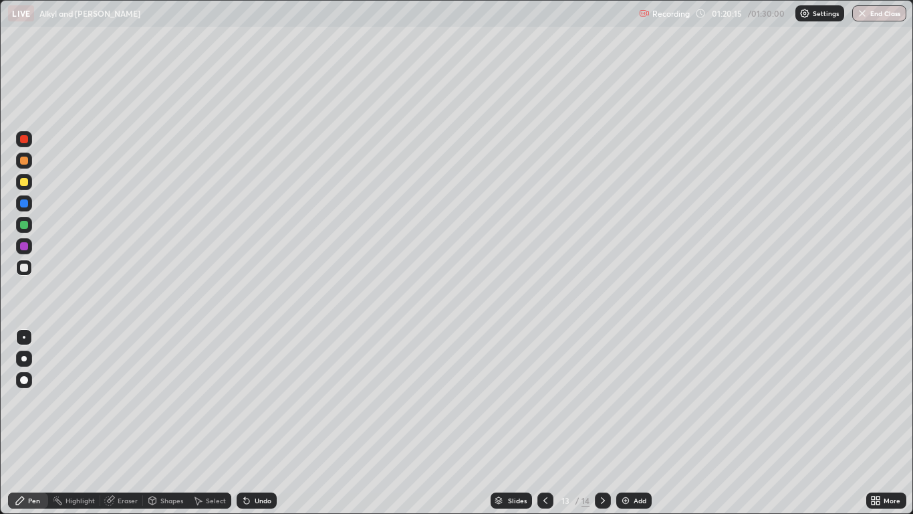
click at [544, 423] on icon at bounding box center [546, 500] width 4 height 7
click at [750, 423] on div "Slides 12 / 14 Add" at bounding box center [571, 500] width 589 height 27
click at [778, 423] on div "Slides 12 / 14 Add" at bounding box center [571, 500] width 589 height 27
click at [790, 423] on div "Slides 12 / 14 Add" at bounding box center [571, 500] width 589 height 27
click at [785, 423] on div "Slides 12 / 14 Add" at bounding box center [571, 500] width 589 height 27
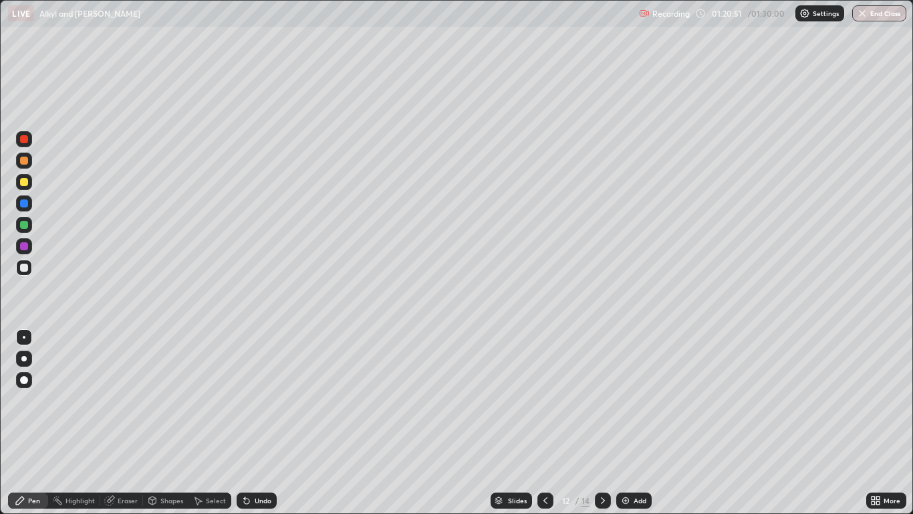
click at [602, 423] on icon at bounding box center [603, 500] width 11 height 11
click at [628, 423] on div "Add" at bounding box center [634, 500] width 35 height 16
click at [544, 423] on icon at bounding box center [546, 500] width 4 height 7
click at [602, 423] on icon at bounding box center [603, 500] width 11 height 11
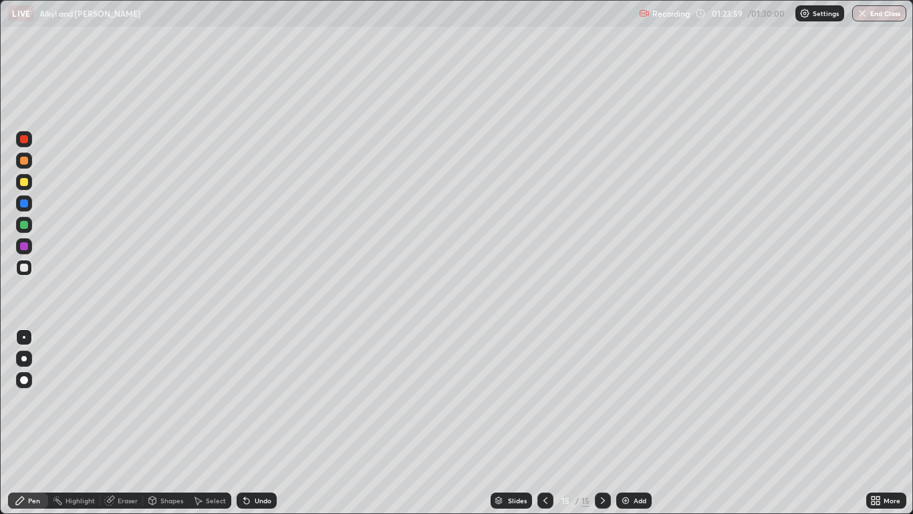
click at [251, 423] on div "Undo" at bounding box center [257, 500] width 40 height 16
click at [262, 423] on div "Undo" at bounding box center [263, 500] width 17 height 7
click at [263, 423] on div "Undo" at bounding box center [263, 500] width 17 height 7
click at [261, 423] on div "Undo" at bounding box center [263, 500] width 17 height 7
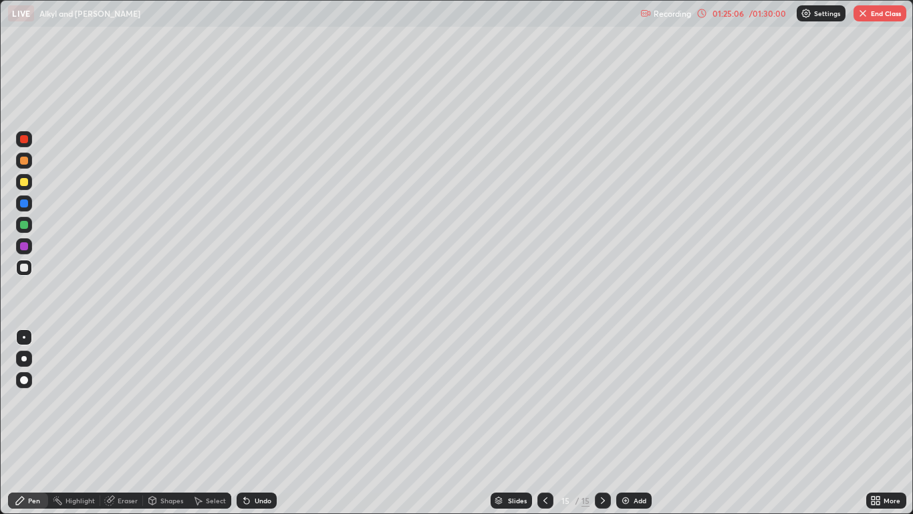
click at [264, 423] on div "Undo" at bounding box center [263, 500] width 17 height 7
click at [269, 423] on div "Undo" at bounding box center [263, 500] width 17 height 7
click at [273, 423] on div "Undo" at bounding box center [257, 500] width 40 height 16
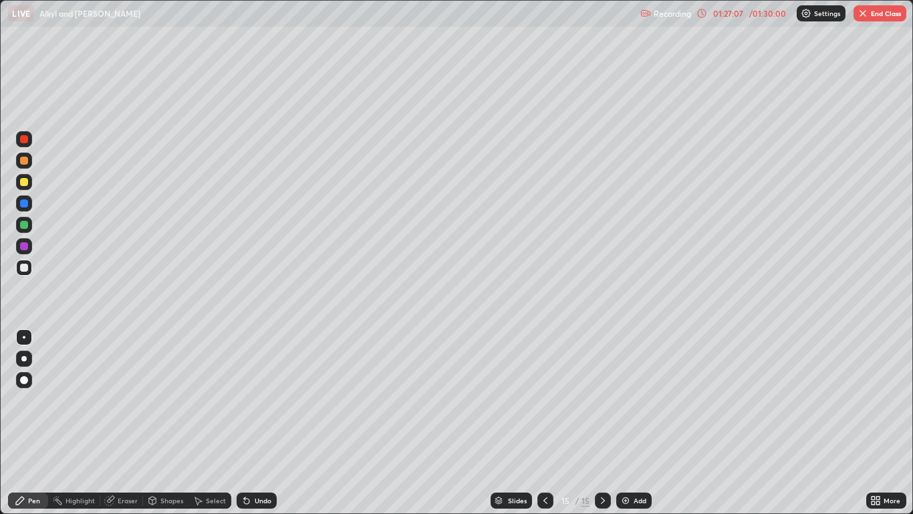
click at [259, 423] on div "Undo" at bounding box center [263, 500] width 17 height 7
click at [880, 14] on button "End Class" at bounding box center [880, 13] width 53 height 16
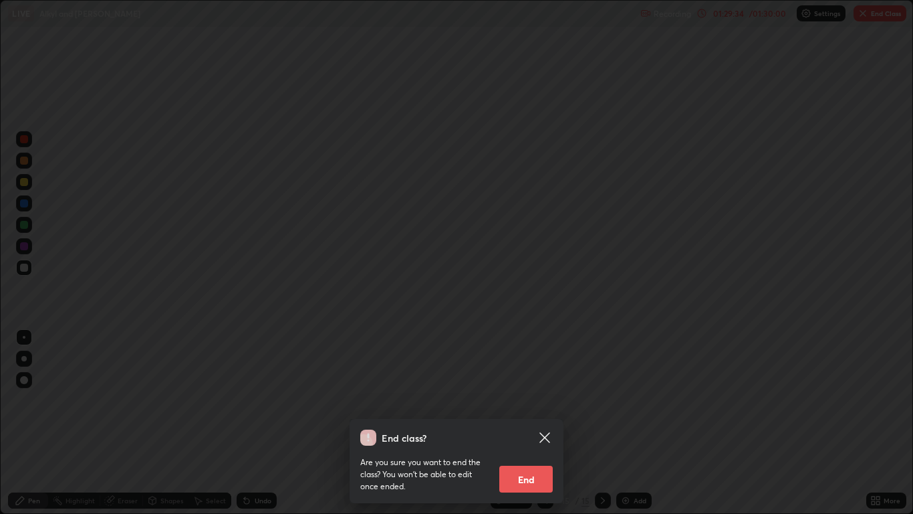
click at [523, 423] on button "End" at bounding box center [526, 478] width 53 height 27
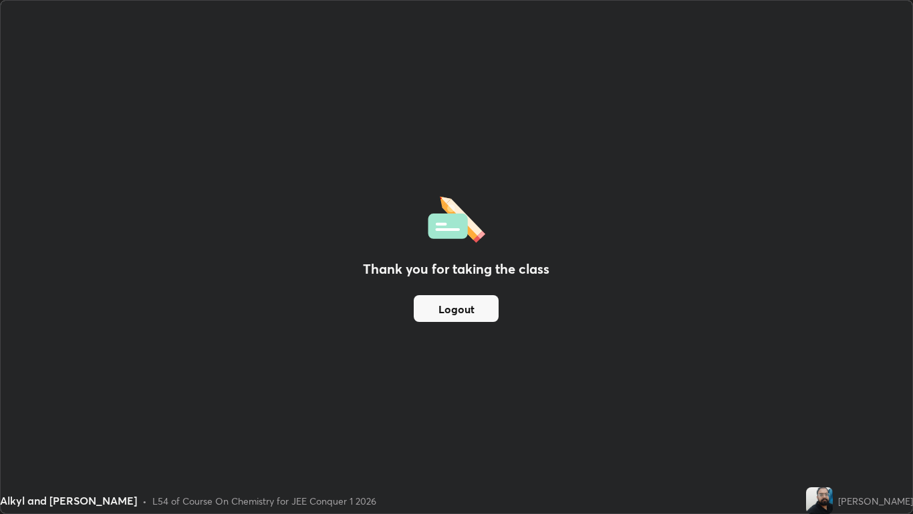
click at [467, 312] on button "Logout" at bounding box center [456, 308] width 85 height 27
